Goal: Find specific page/section: Find specific page/section

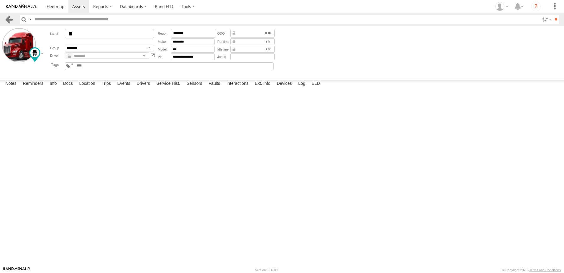
click at [9, 16] on link at bounding box center [9, 19] width 9 height 9
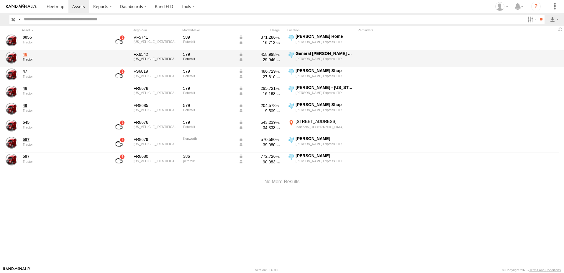
click at [26, 54] on link "46" at bounding box center [63, 54] width 81 height 5
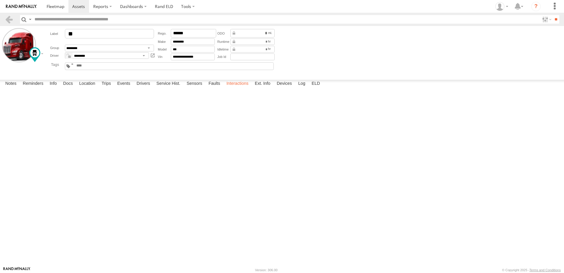
click at [239, 88] on label "Interactions" at bounding box center [238, 84] width 28 height 8
